Goal: Communication & Community: Answer question/provide support

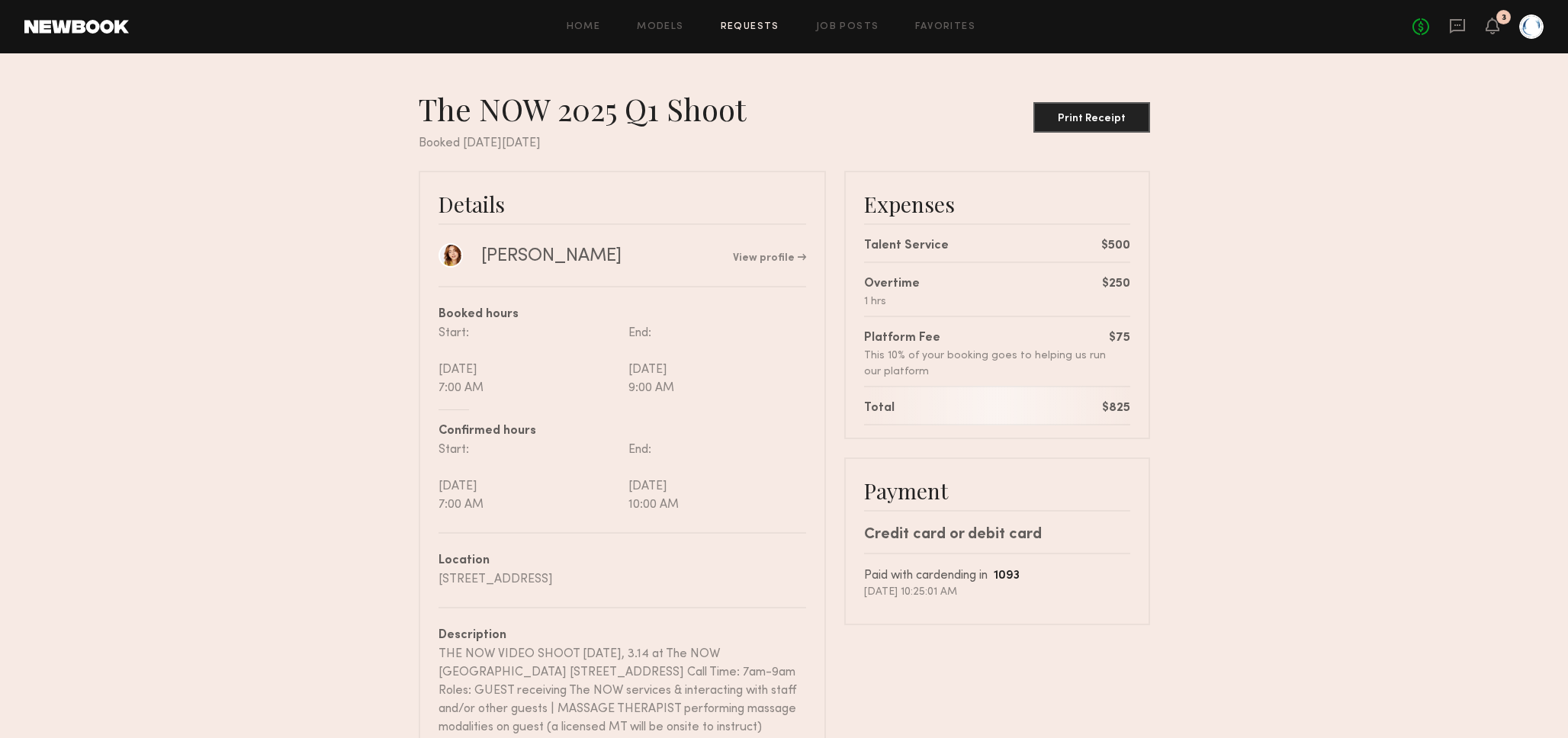
click at [240, 176] on nb-booking-receipt "The NOW 2025 Q1 Shoot Print Receipt Booked [DATE][DATE] Details [PERSON_NAME] V…" at bounding box center [784, 564] width 1568 height 949
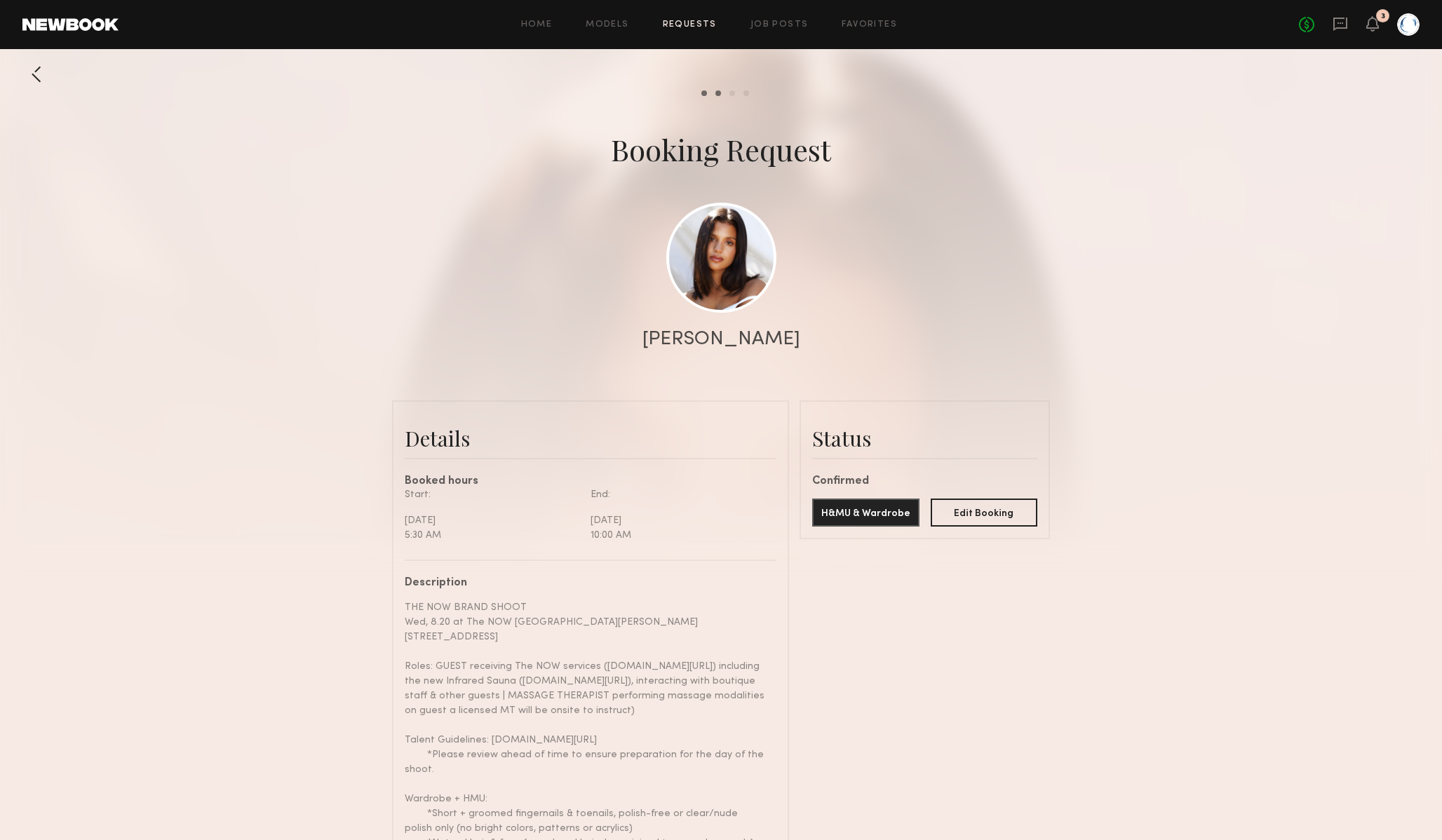
scroll to position [1550, 0]
click at [449, 227] on div at bounding box center [721, 280] width 1442 height 561
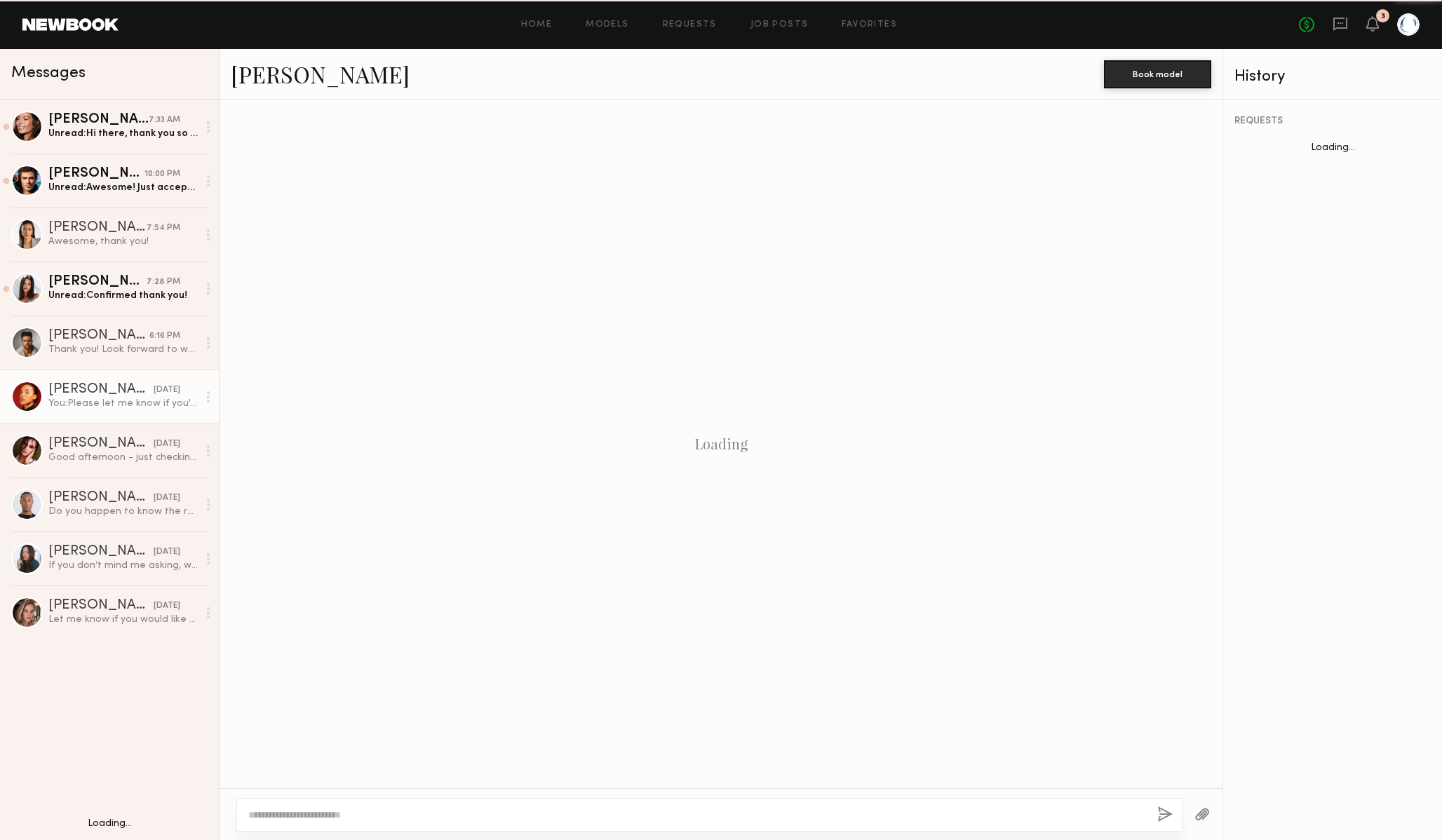
scroll to position [263, 0]
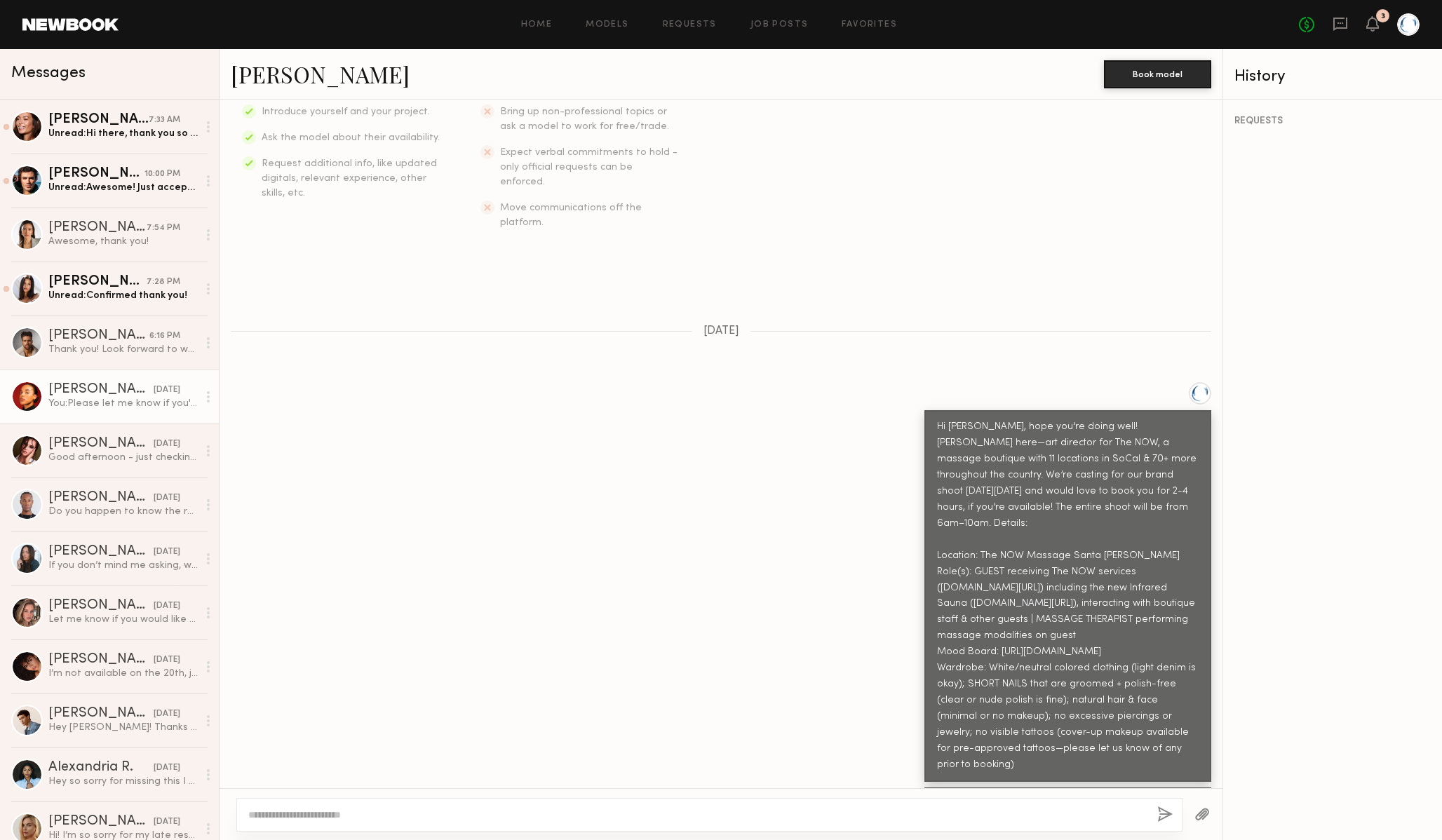
click at [103, 399] on div "You: Please let me know if you're available or have any questions. Thank you!" at bounding box center [123, 403] width 150 height 13
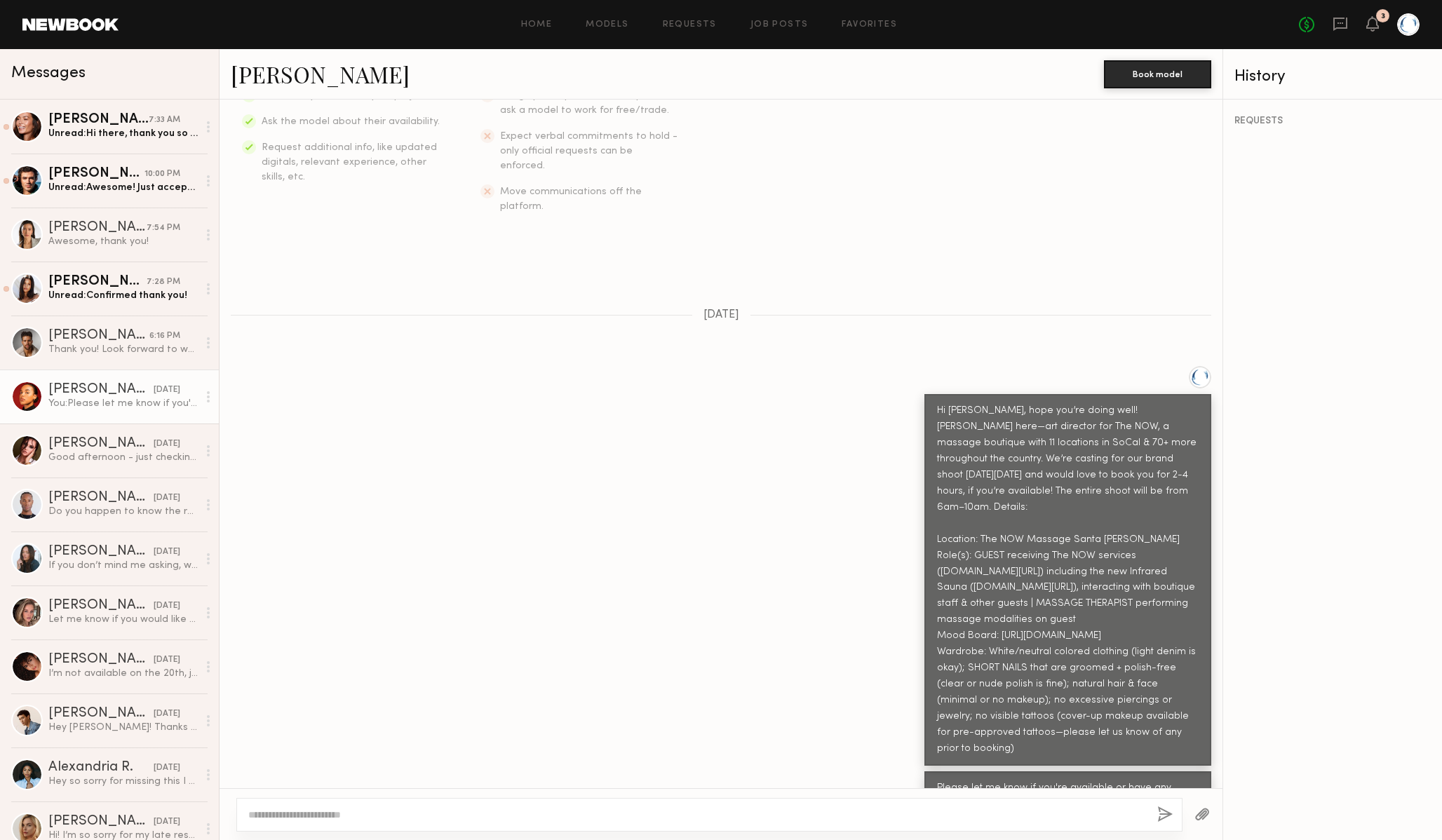
click at [638, 817] on textarea at bounding box center [697, 814] width 898 height 14
type textarea "**********"
click at [1167, 814] on button "button" at bounding box center [1165, 815] width 15 height 18
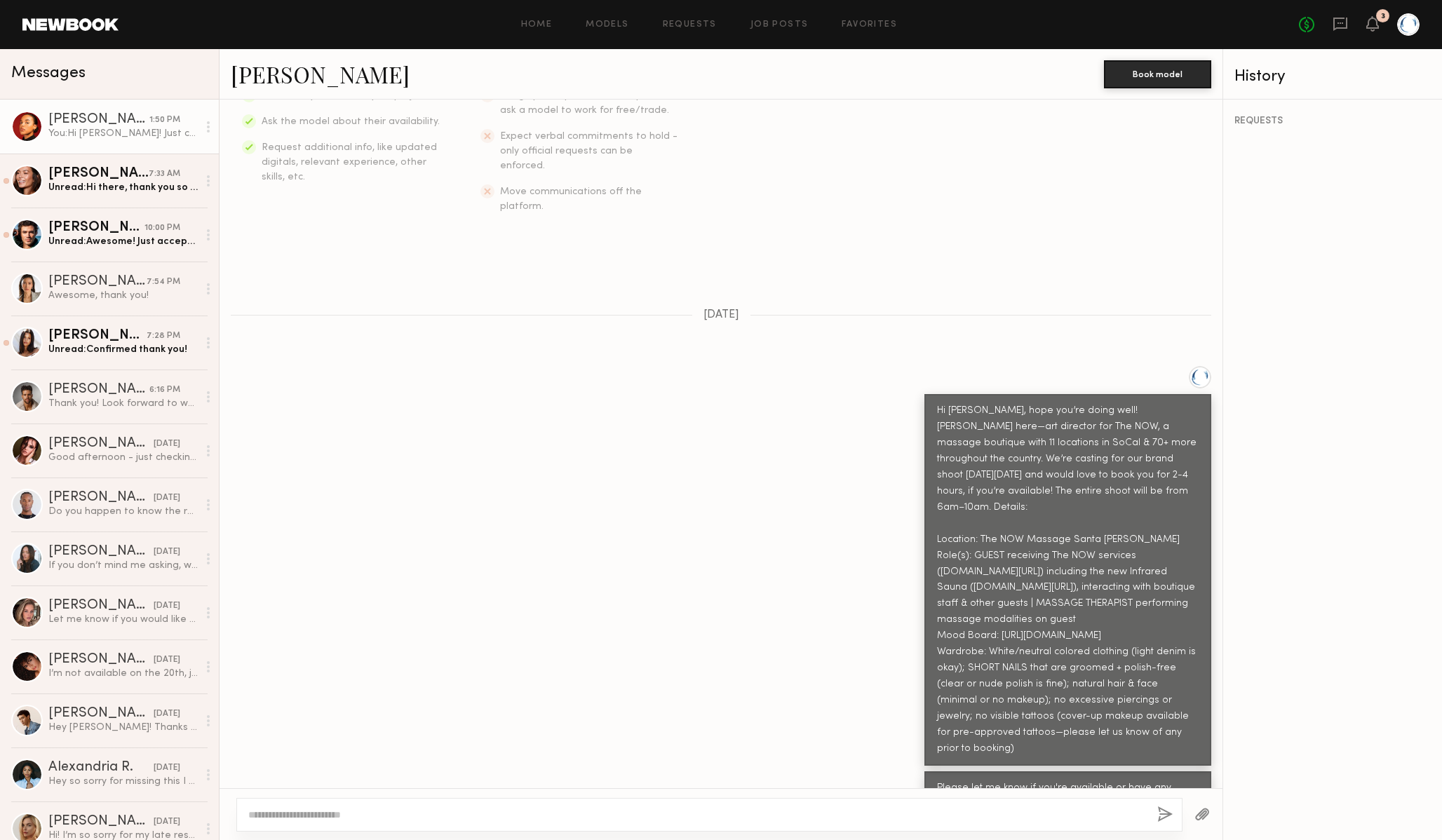
scroll to position [547, 0]
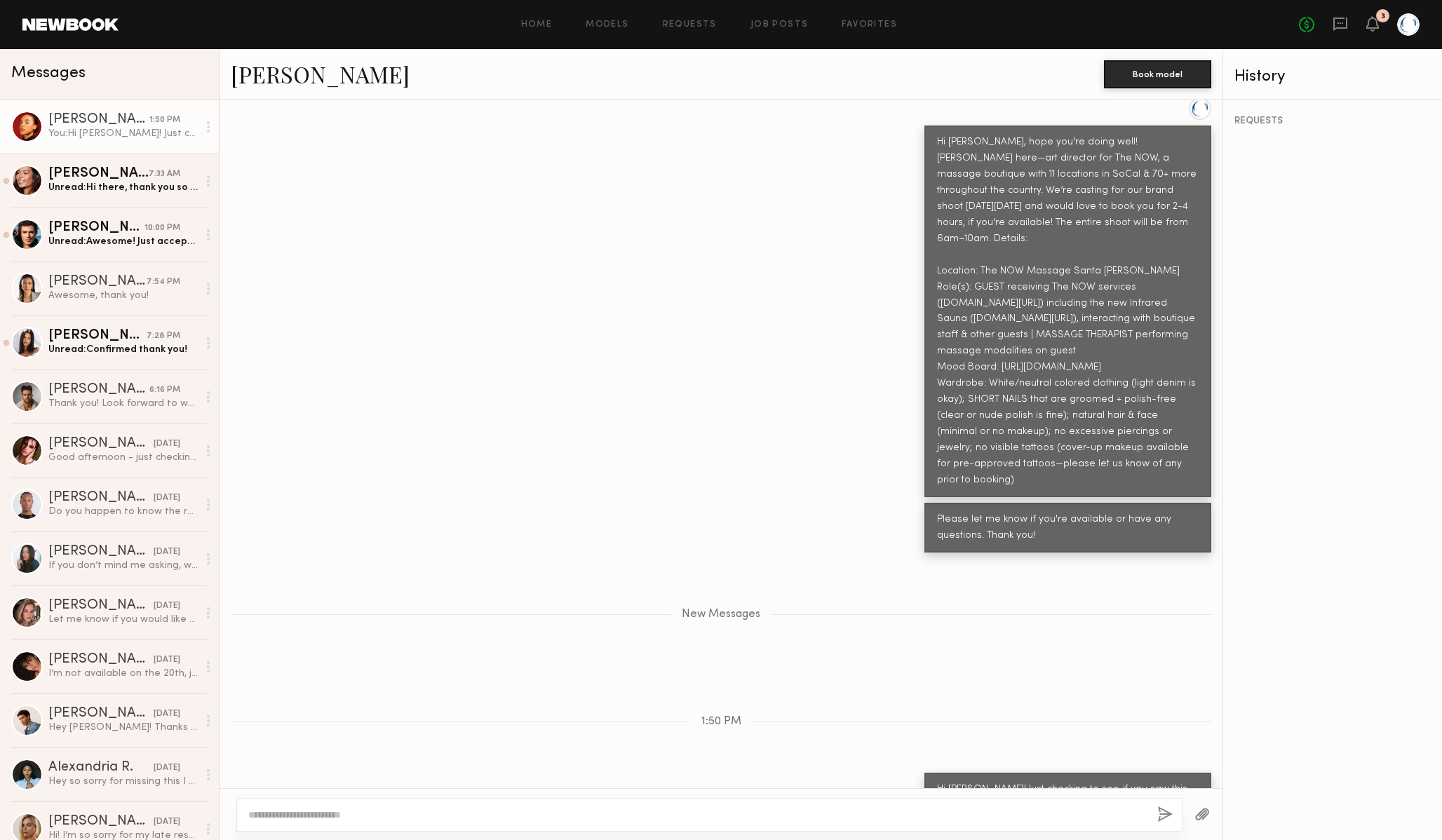
click at [821, 722] on div "Keep direct messages professional and related only to paid job opportunities. M…" at bounding box center [721, 444] width 1003 height 689
click at [302, 558] on div "New Messages" at bounding box center [721, 612] width 1003 height 107
click at [279, 503] on div "Please let me know if you're available or have any questions. Thank you!" at bounding box center [721, 527] width 1003 height 50
click at [283, 503] on div "Please let me know if you're available or have any questions. Thank you!" at bounding box center [721, 527] width 1003 height 50
